Goal: Information Seeking & Learning: Learn about a topic

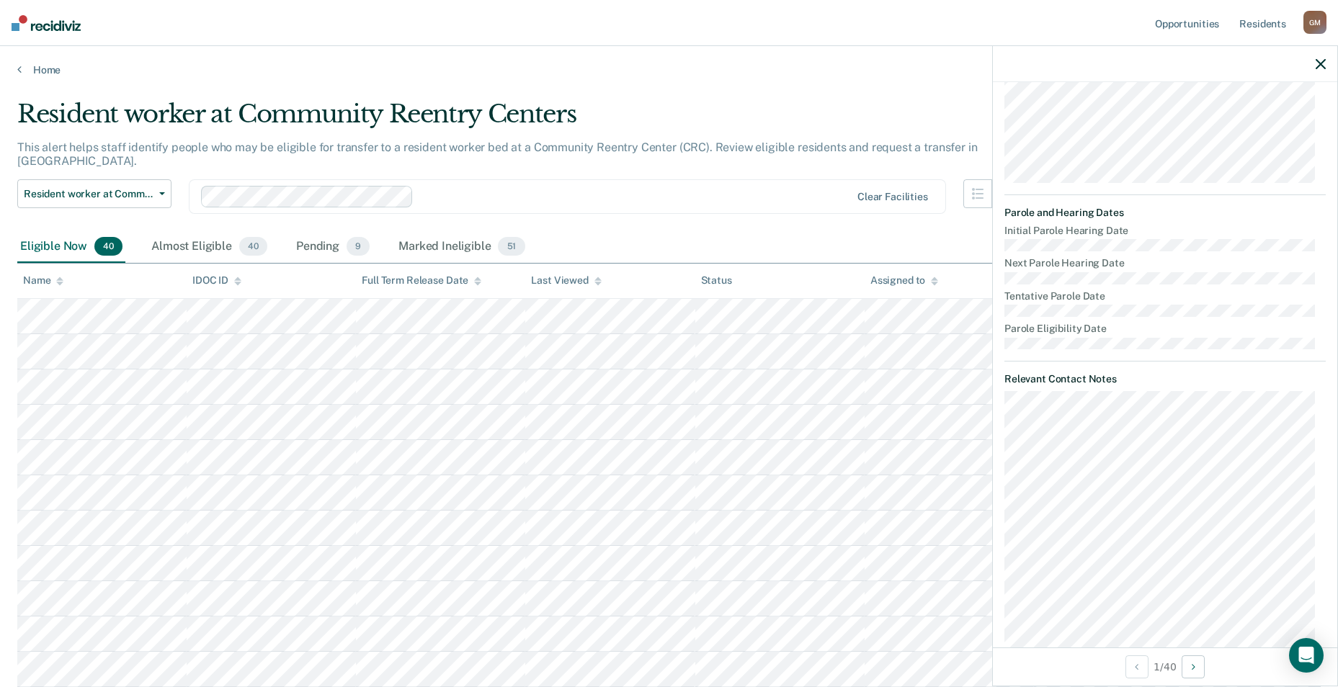
scroll to position [432, 0]
click at [1320, 67] on icon "button" at bounding box center [1321, 64] width 10 height 10
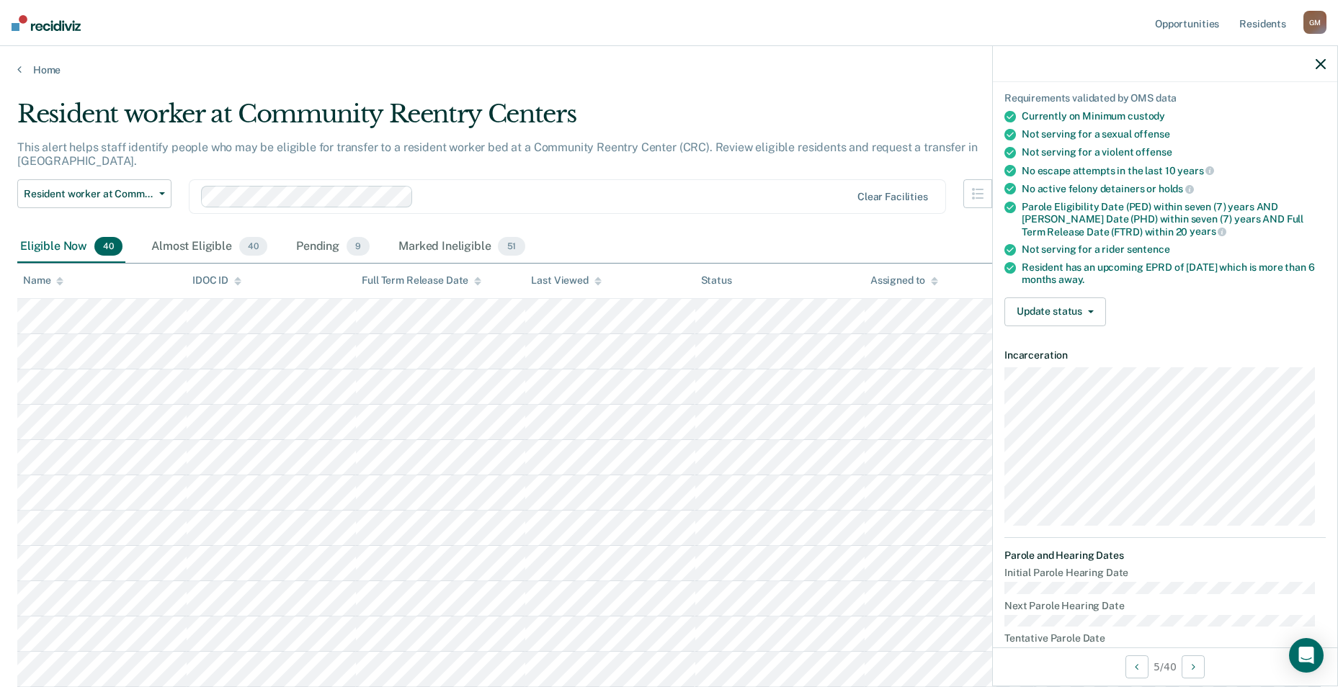
scroll to position [0, 0]
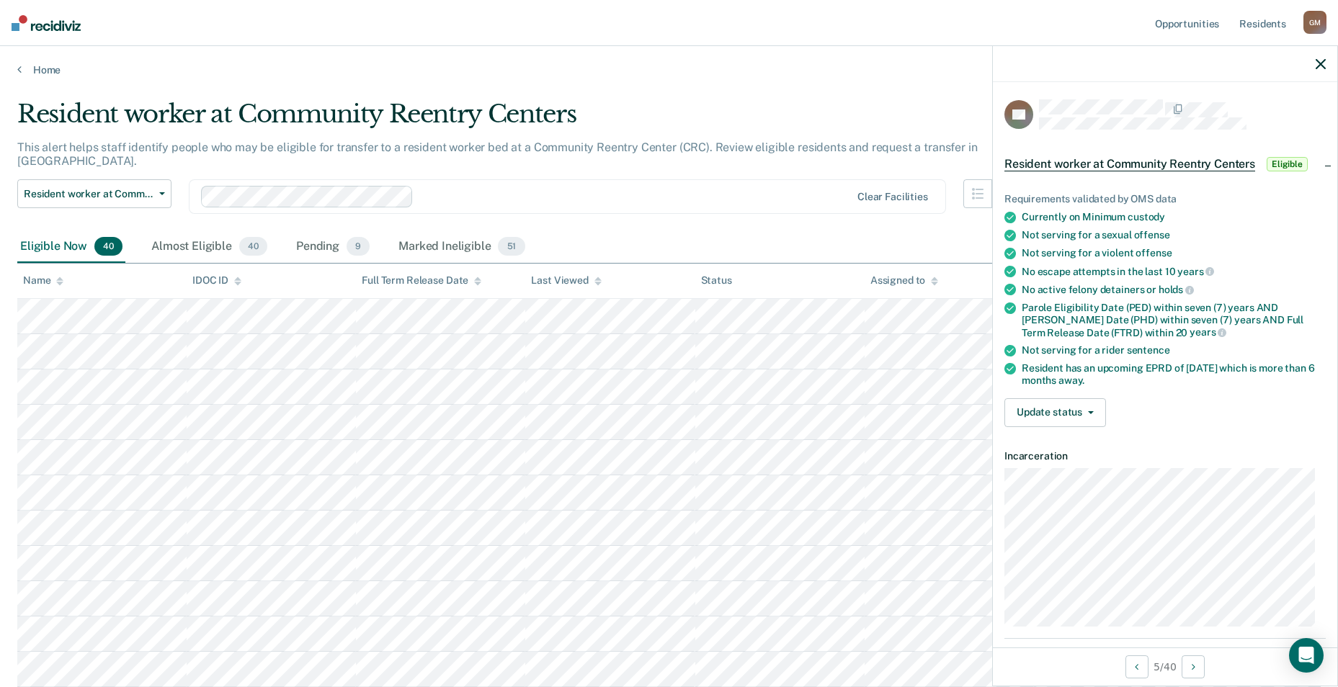
click at [1313, 67] on div at bounding box center [1165, 64] width 344 height 36
click at [1322, 60] on icon "button" at bounding box center [1321, 64] width 10 height 10
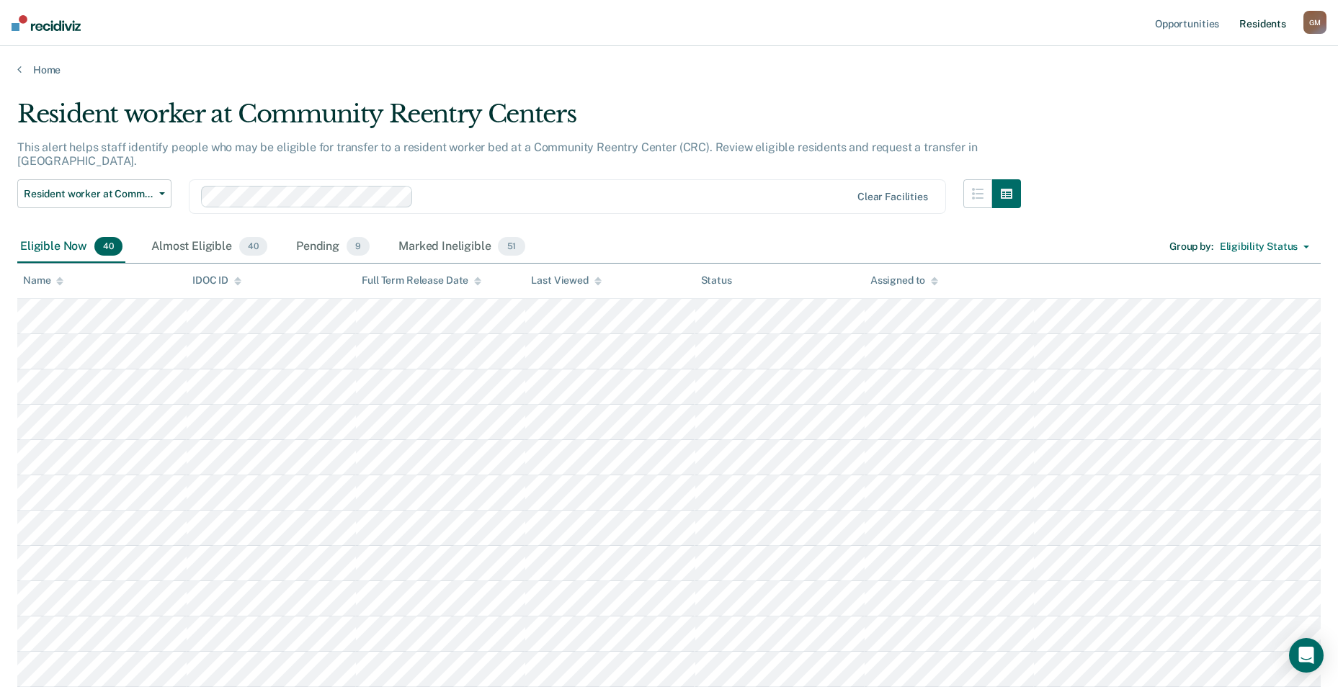
click at [1274, 21] on link "Resident s" at bounding box center [1262, 23] width 53 height 46
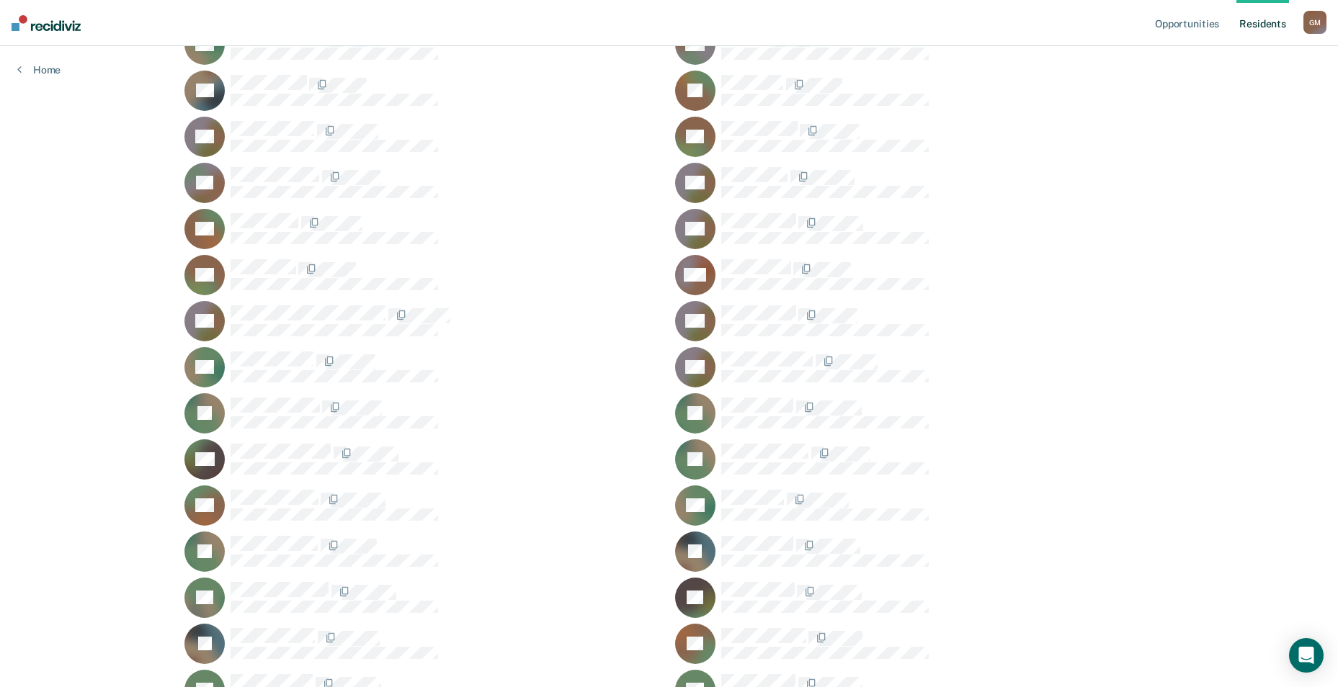
scroll to position [2018, 0]
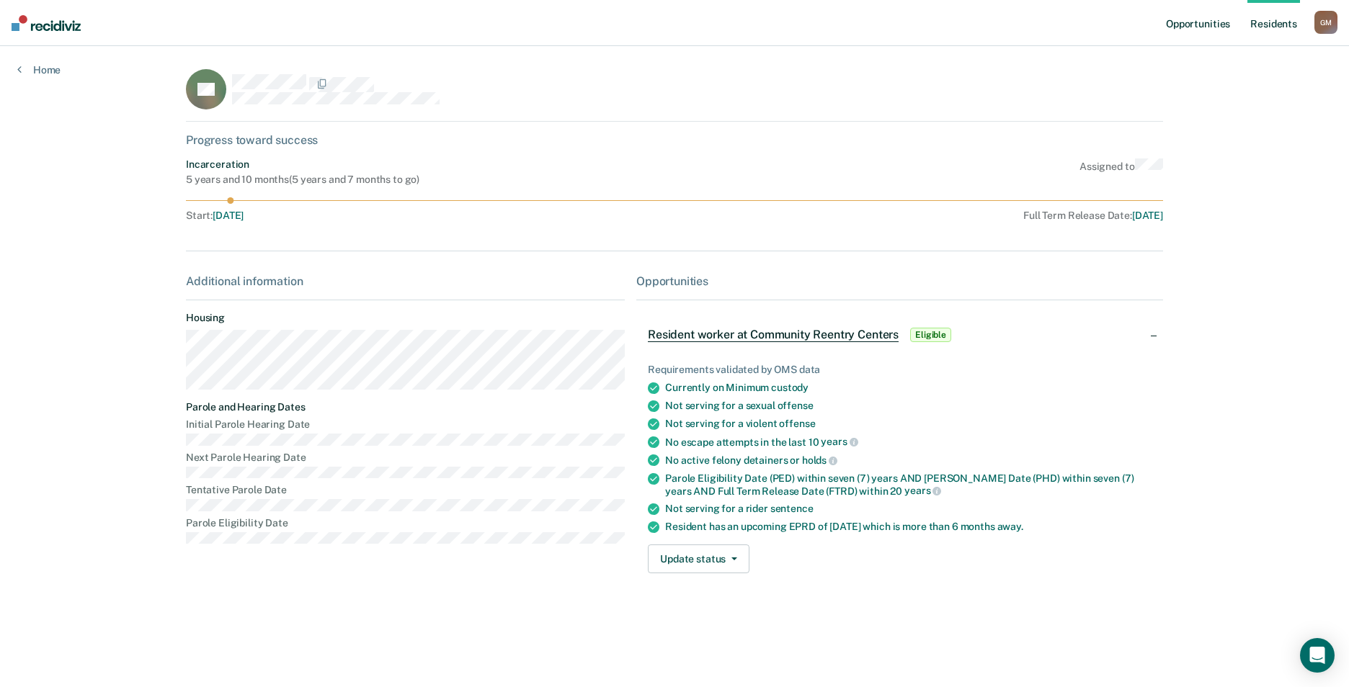
click at [1198, 20] on link "Opportunities" at bounding box center [1198, 23] width 70 height 46
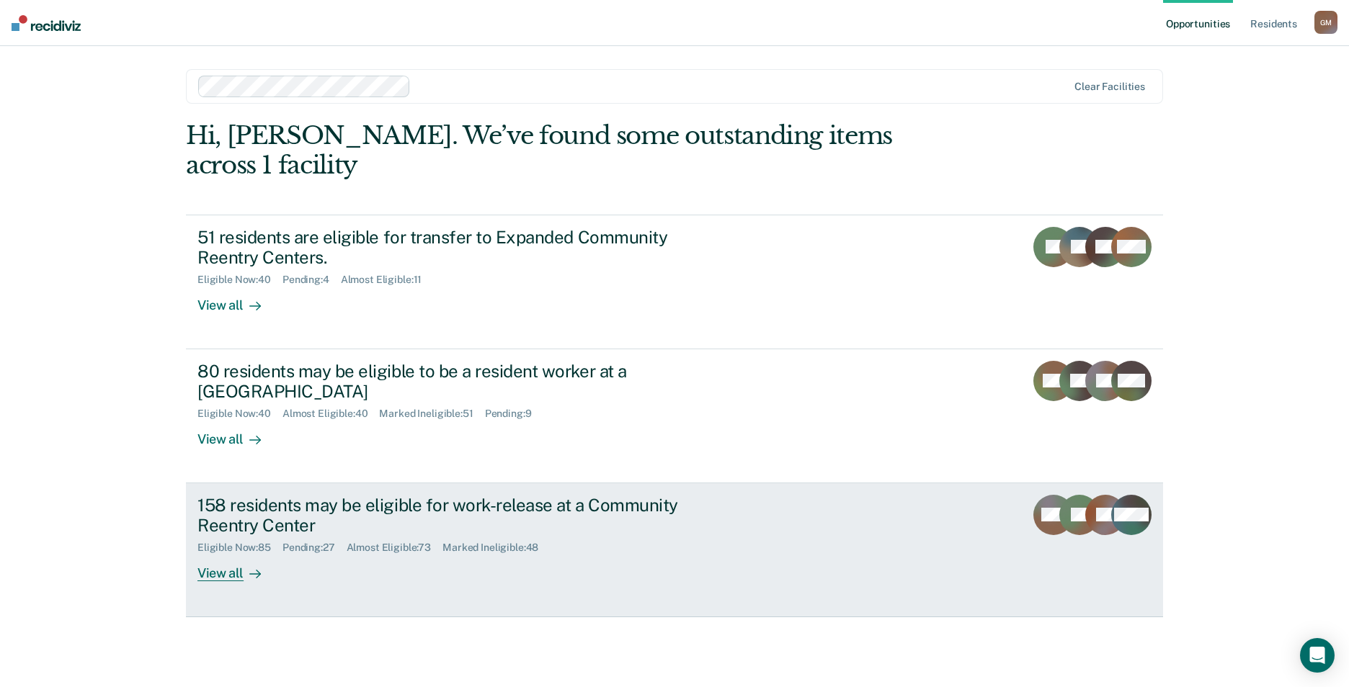
click at [309, 495] on div "158 residents may be eligible for work-release at a Community Reentry Center" at bounding box center [450, 516] width 506 height 42
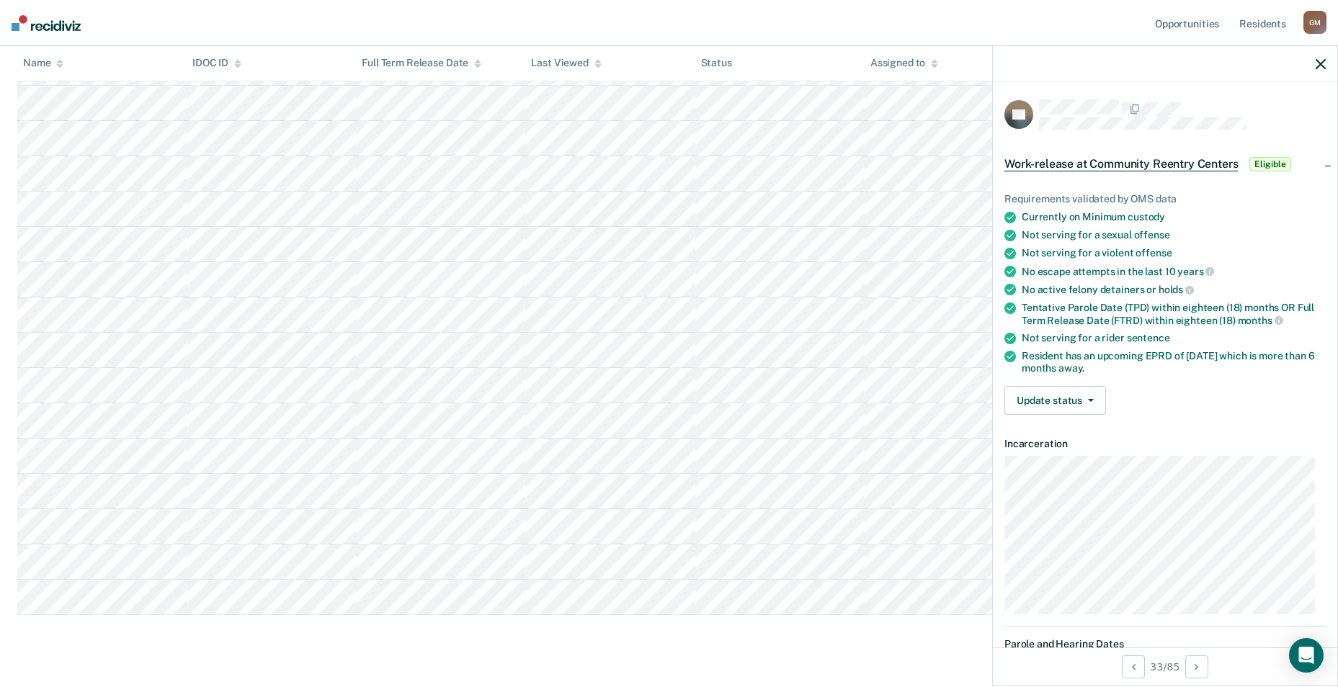
scroll to position [2702, 0]
click at [1326, 64] on div at bounding box center [1165, 64] width 344 height 36
